Goal: Task Accomplishment & Management: Manage account settings

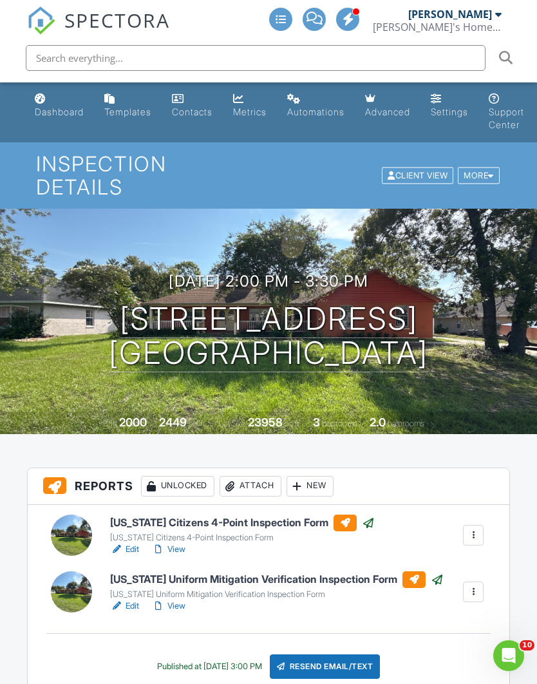
click at [46, 111] on div "Dashboard" at bounding box center [59, 111] width 49 height 11
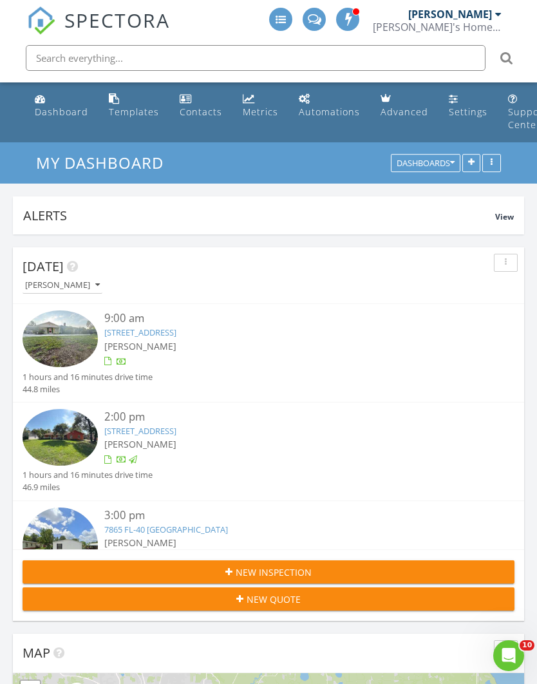
click at [253, 112] on div "Metrics" at bounding box center [260, 112] width 35 height 12
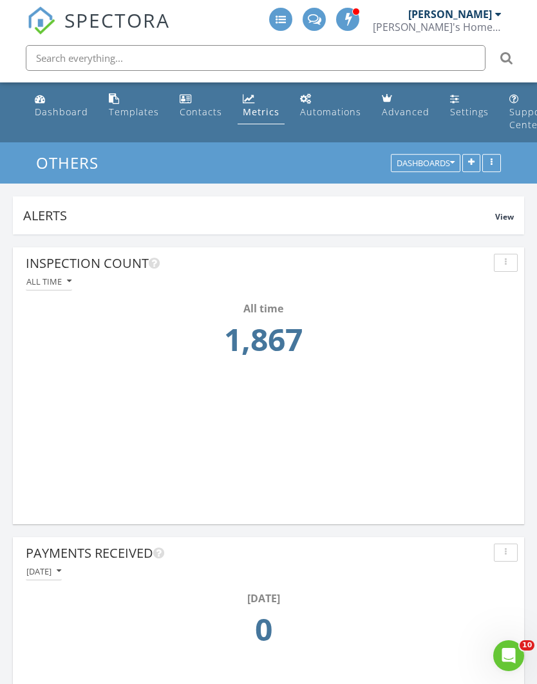
click at [46, 115] on div "Dashboard" at bounding box center [61, 112] width 53 height 12
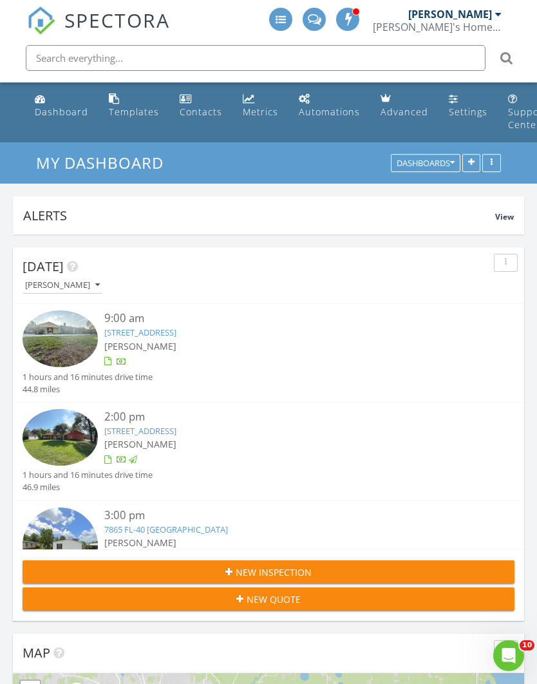
click at [177, 334] on link "[STREET_ADDRESS]" at bounding box center [140, 333] width 72 height 12
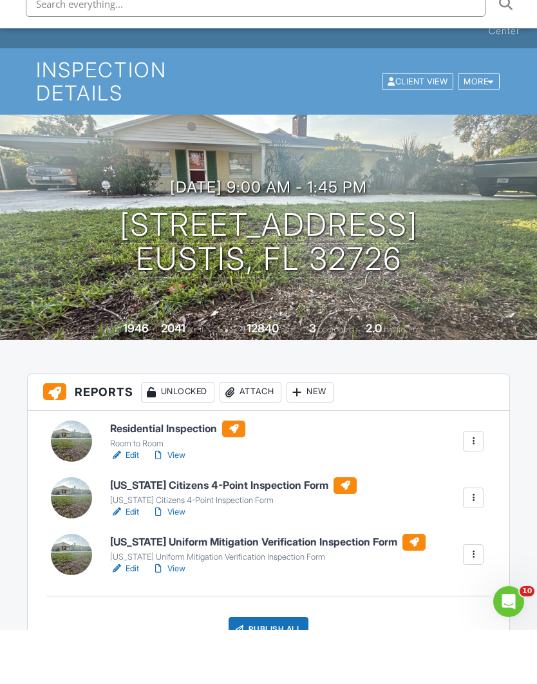
scroll to position [41, 0]
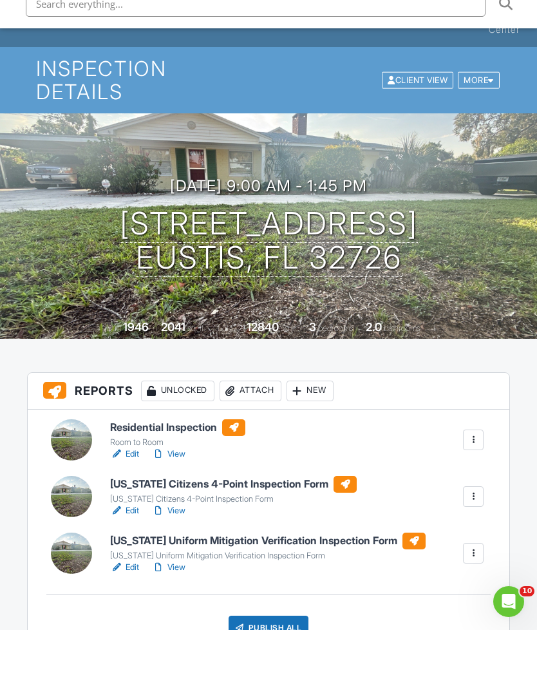
click at [181, 559] on link "View" at bounding box center [169, 565] width 34 height 13
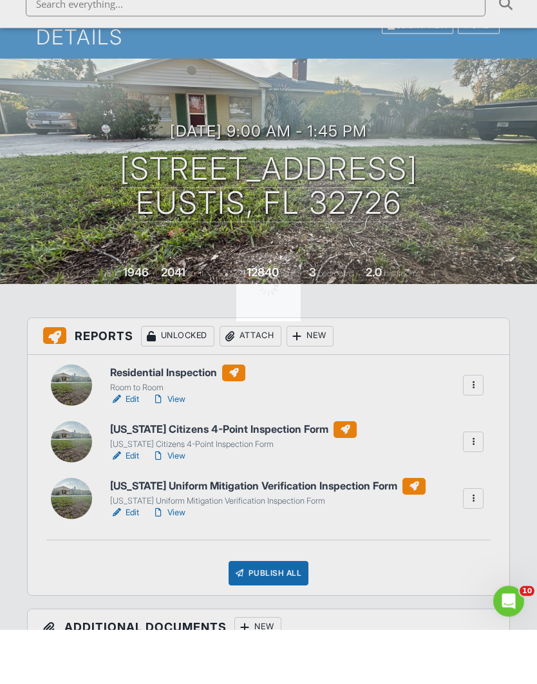
scroll to position [31, 0]
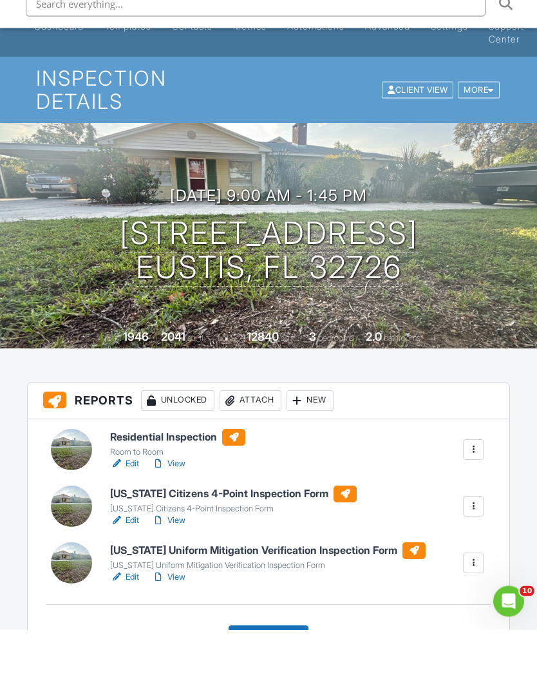
click at [180, 626] on link "View" at bounding box center [169, 632] width 34 height 13
click at [184, 626] on link "View" at bounding box center [169, 632] width 34 height 13
click at [179, 512] on link "View" at bounding box center [169, 518] width 34 height 13
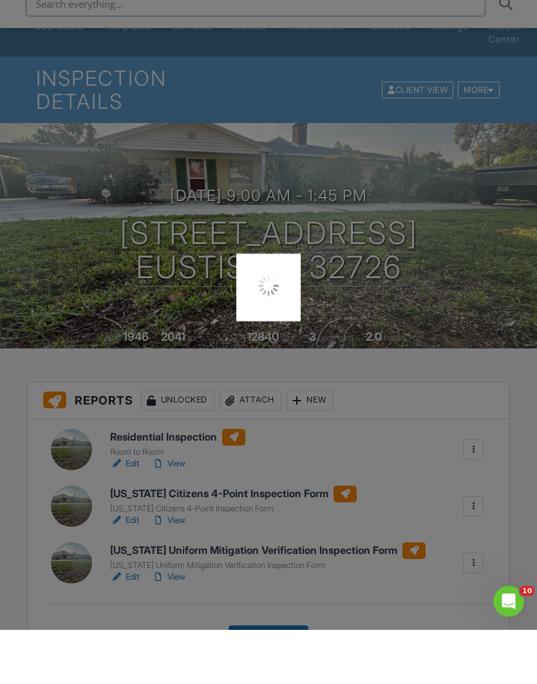
scroll to position [86, 0]
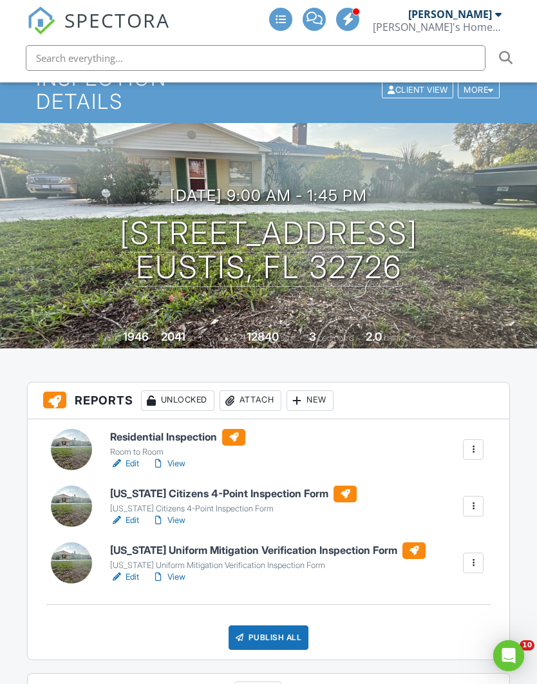
click at [180, 457] on link "View" at bounding box center [169, 463] width 34 height 13
click at [293, 626] on div "Publish All" at bounding box center [269, 638] width 81 height 24
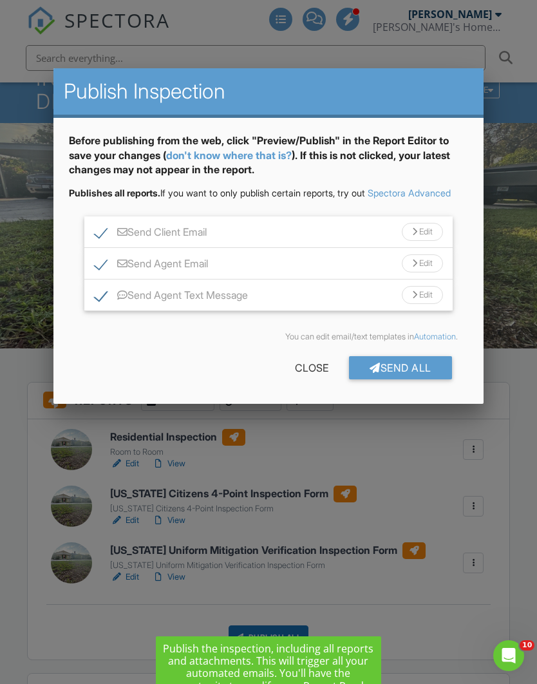
click at [392, 378] on div "Send All" at bounding box center [400, 367] width 103 height 23
